Goal: Navigation & Orientation: Understand site structure

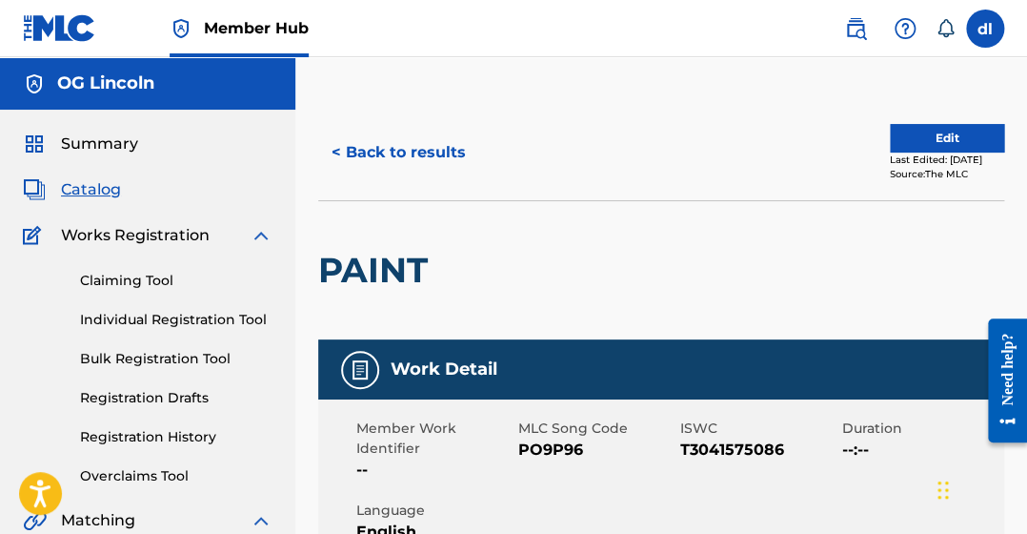
click at [123, 292] on div "Claiming Tool Individual Registration Tool Bulk Registration Tool Registration …" at bounding box center [148, 366] width 250 height 239
click at [102, 145] on span "Summary" at bounding box center [99, 143] width 77 height 23
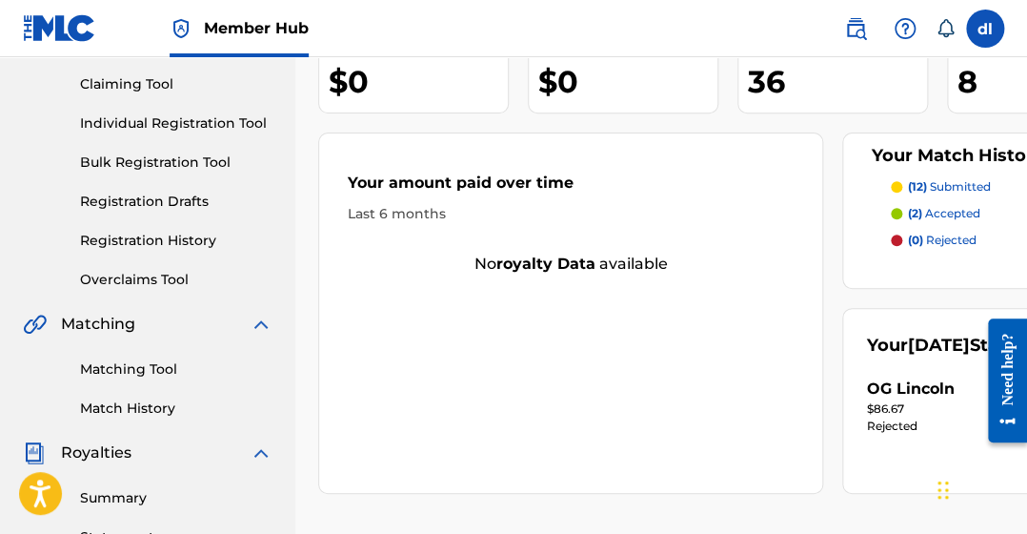
scroll to position [285, 0]
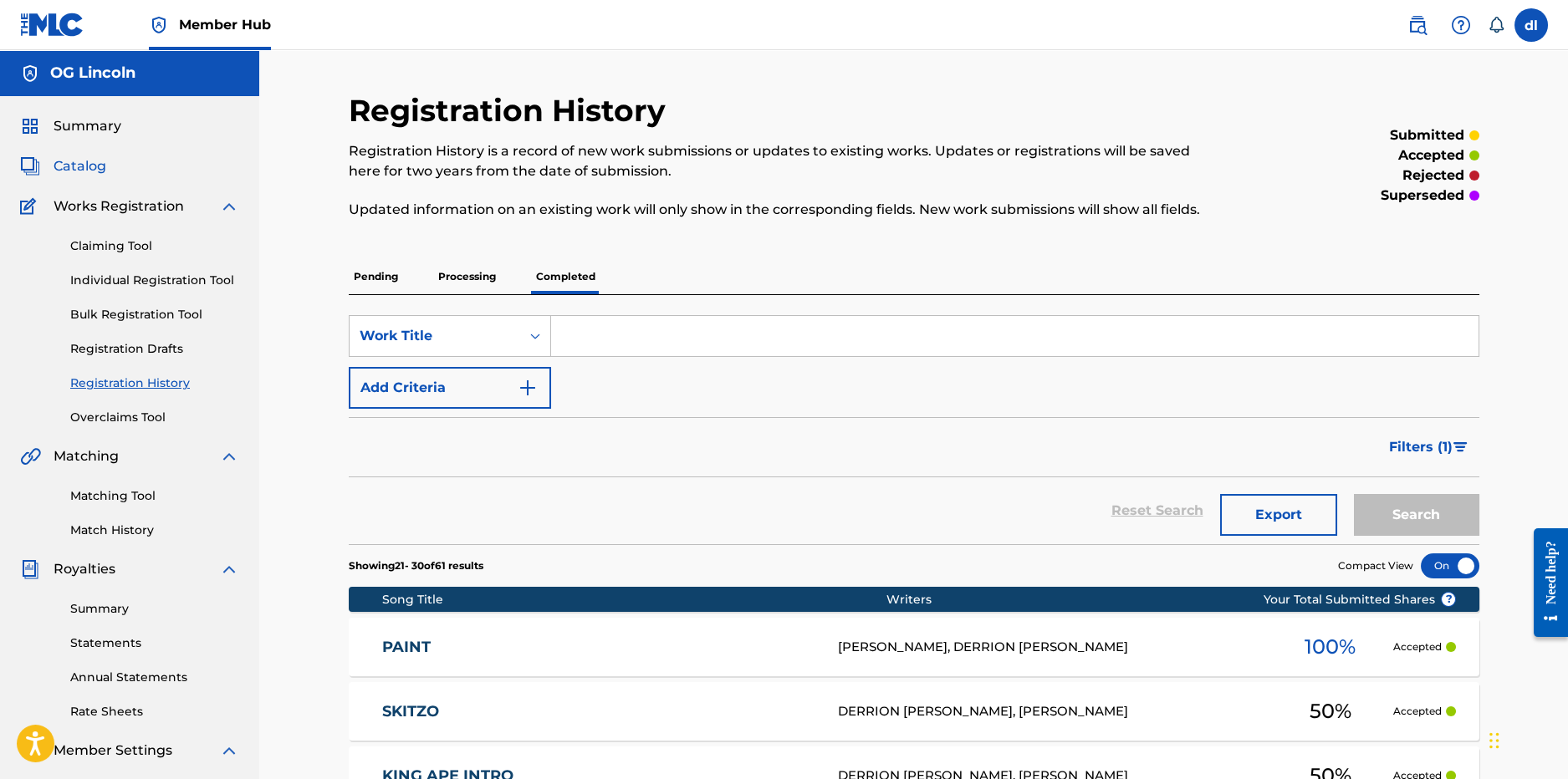
click at [90, 165] on span "Catalog" at bounding box center [80, 166] width 53 height 20
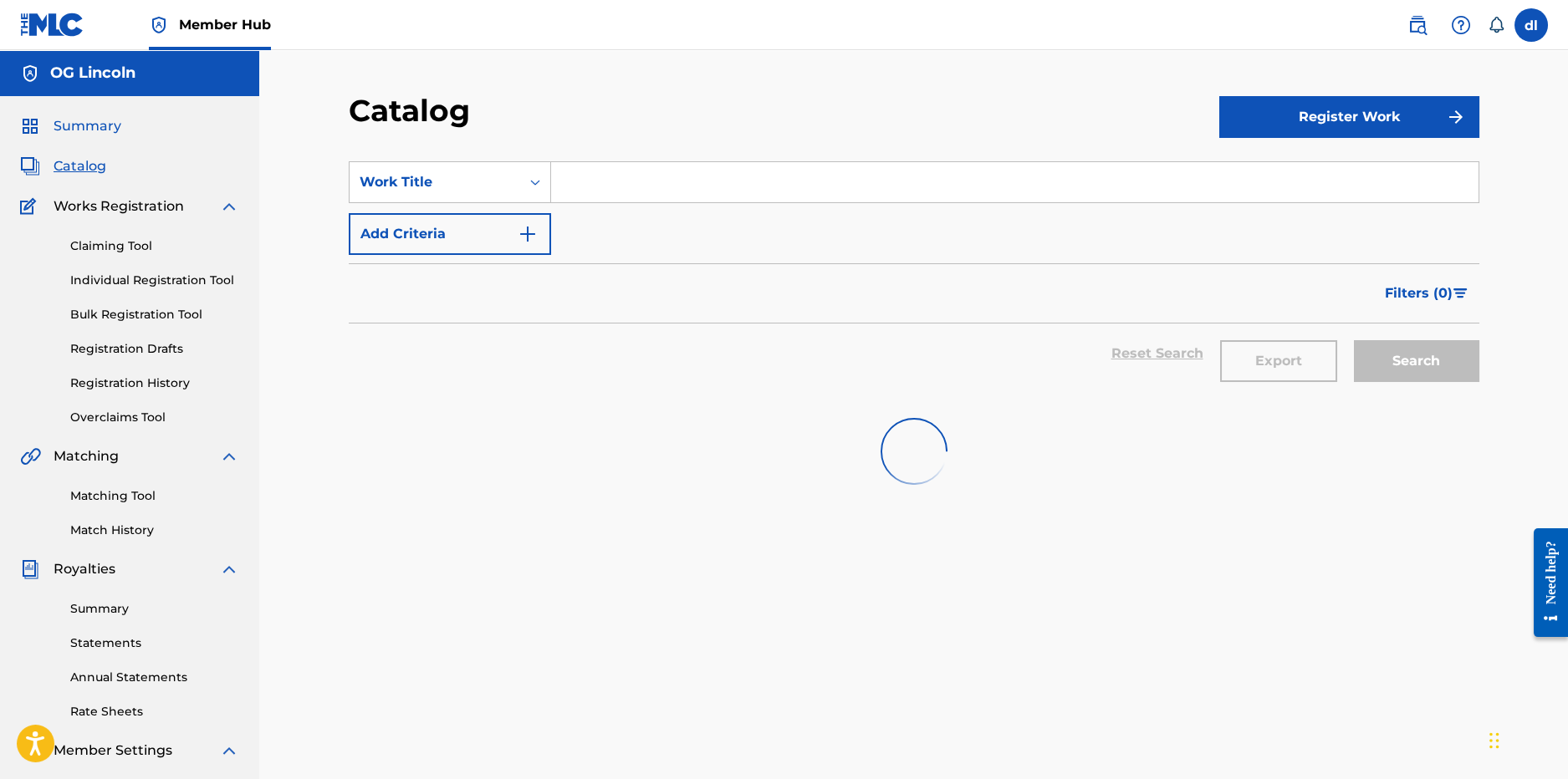
click at [93, 124] on span "Summary" at bounding box center [87, 125] width 68 height 20
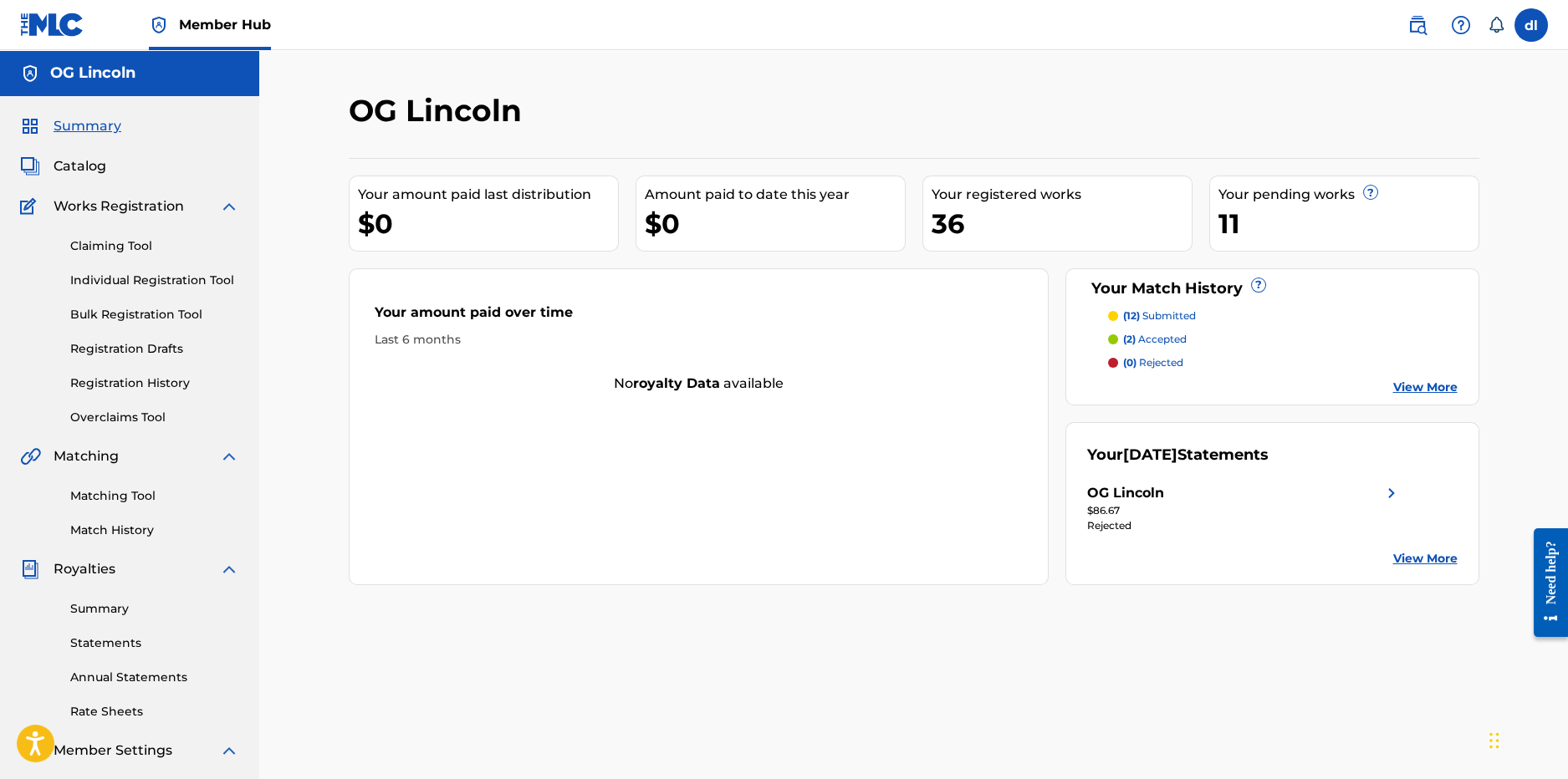
click at [118, 619] on div "Summary Statements Annual Statements Rate Sheets" at bounding box center [130, 650] width 219 height 141
click at [106, 625] on div "Summary Statements Annual Statements Rate Sheets" at bounding box center [130, 650] width 219 height 141
click at [105, 612] on link "Summary" at bounding box center [154, 609] width 169 height 18
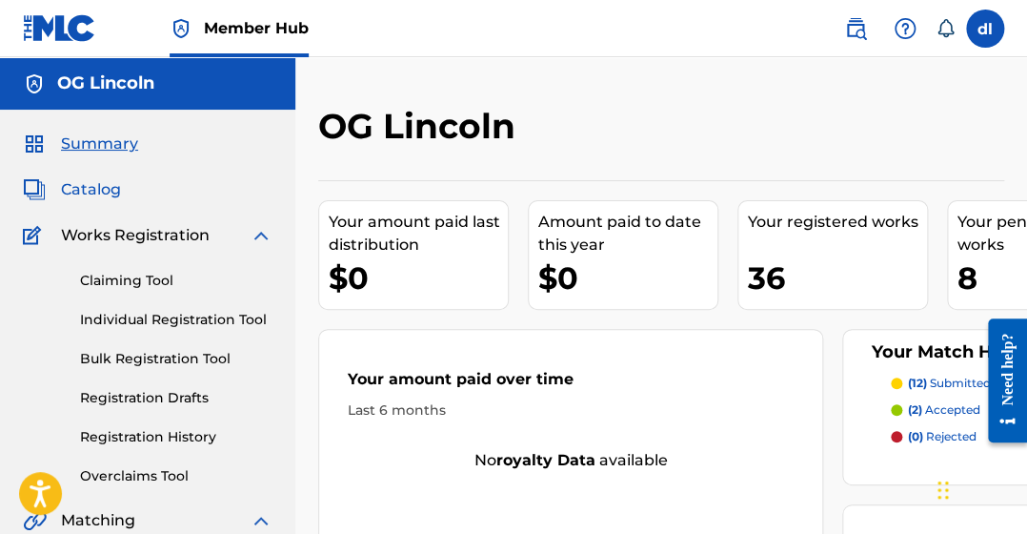
click at [103, 188] on span "Catalog" at bounding box center [91, 189] width 60 height 23
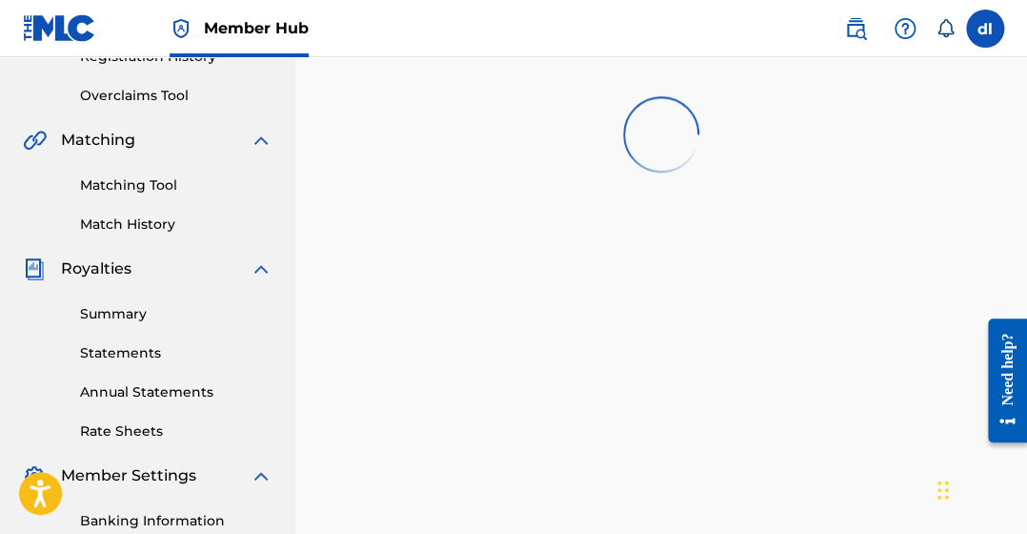
scroll to position [285, 0]
